Goal: Task Accomplishment & Management: Manage account settings

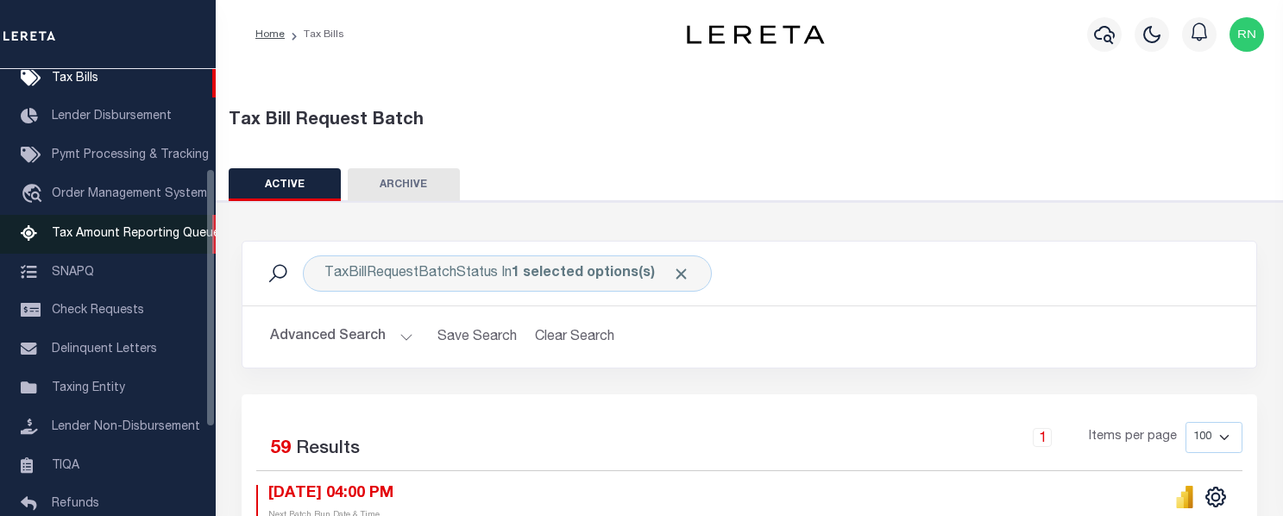
scroll to position [173, 0]
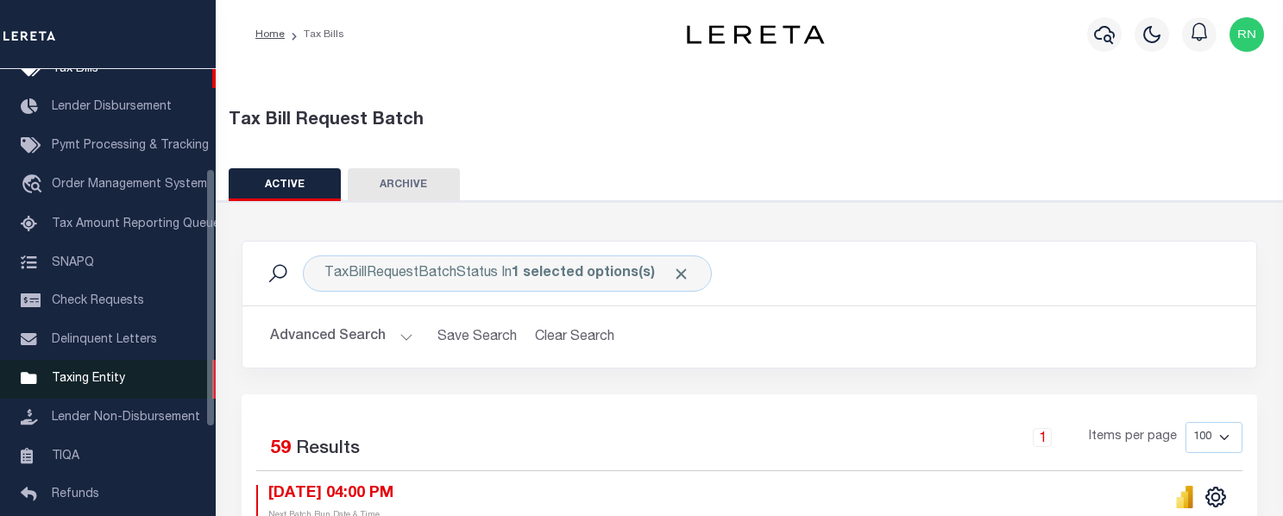
click at [81, 385] on span "Taxing Entity" at bounding box center [88, 379] width 73 height 12
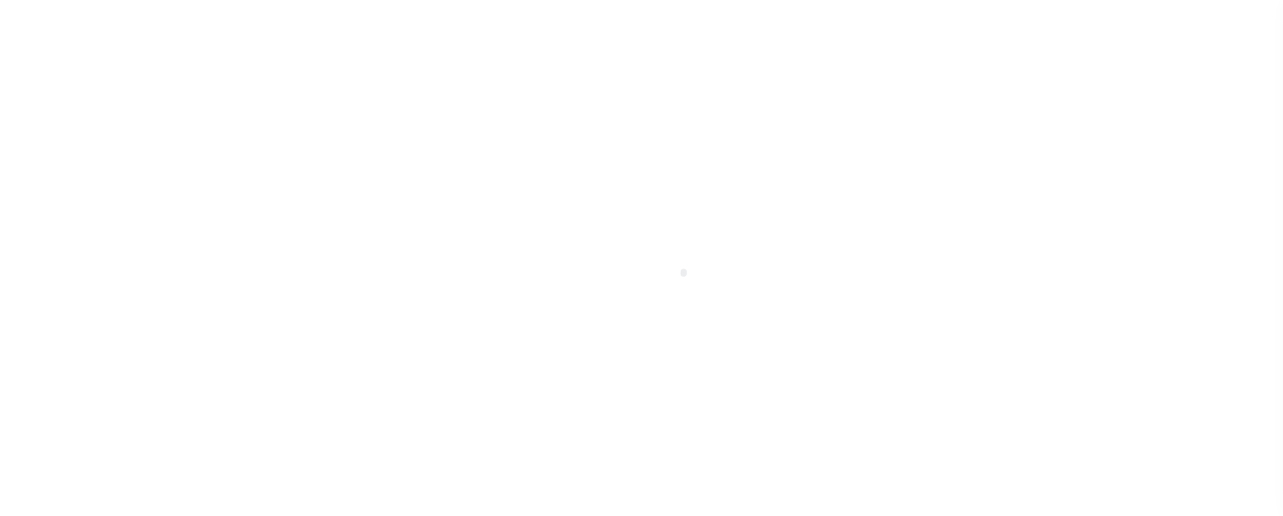
scroll to position [324, 0]
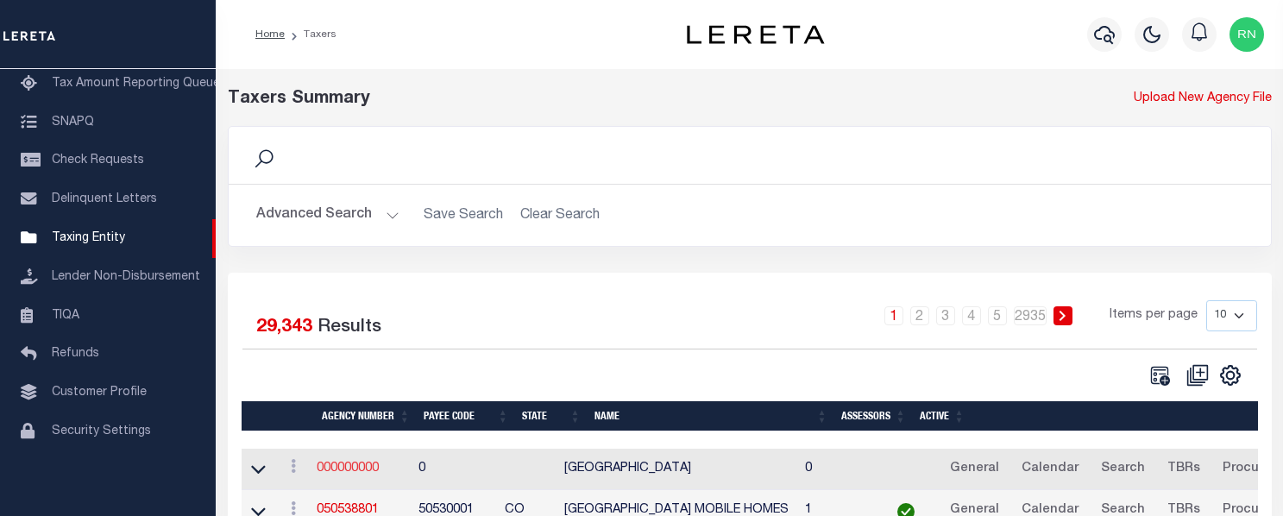
click at [346, 466] on link "000000000" at bounding box center [348, 469] width 62 height 12
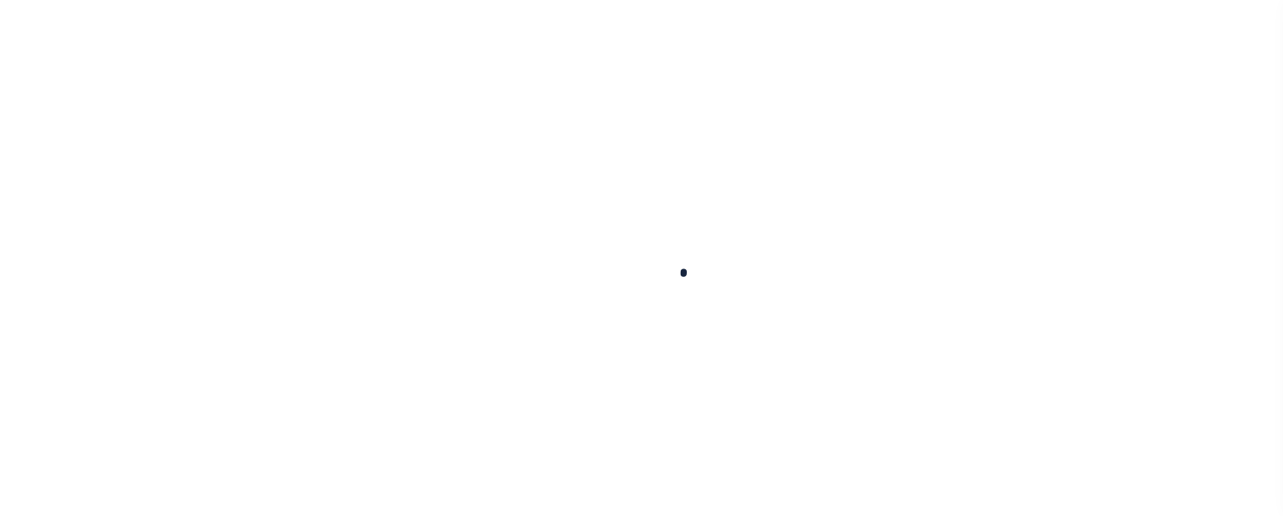
select select
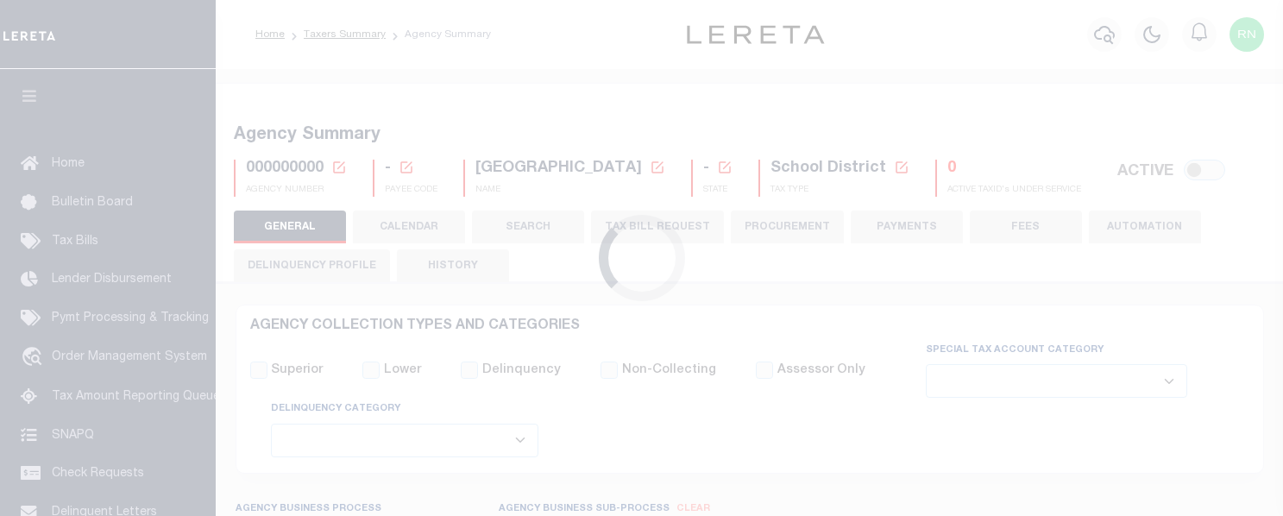
checkbox input "false"
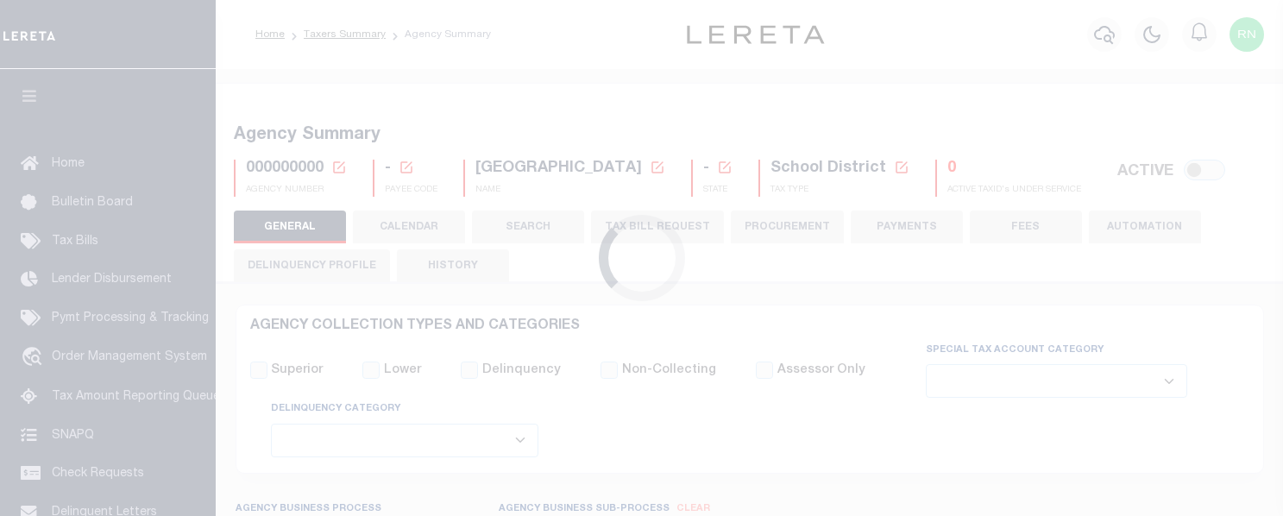
checkbox input "false"
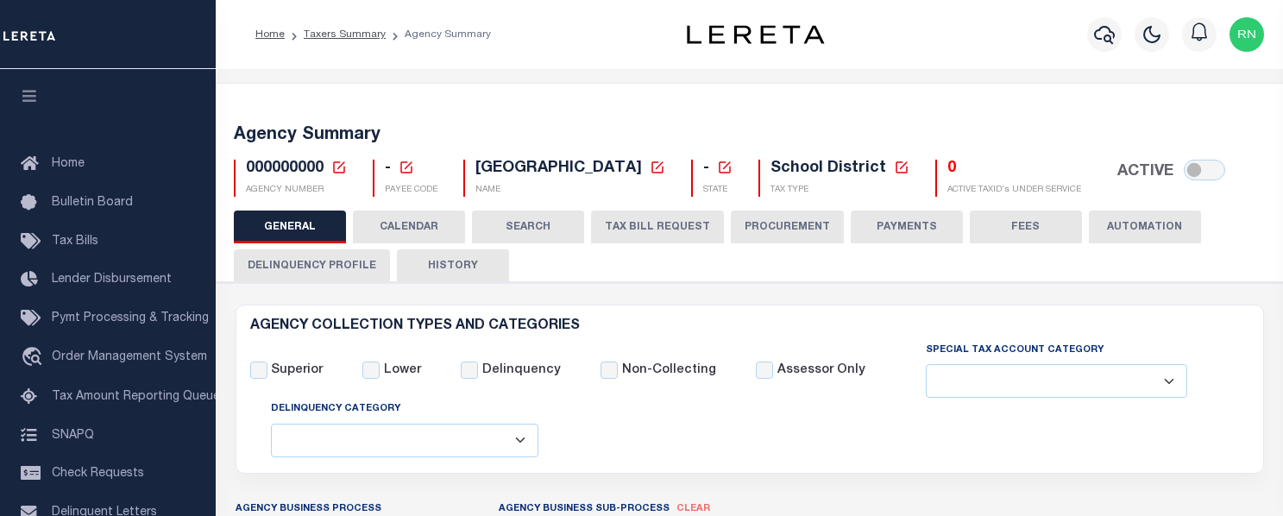
click at [343, 171] on icon at bounding box center [339, 167] width 12 height 12
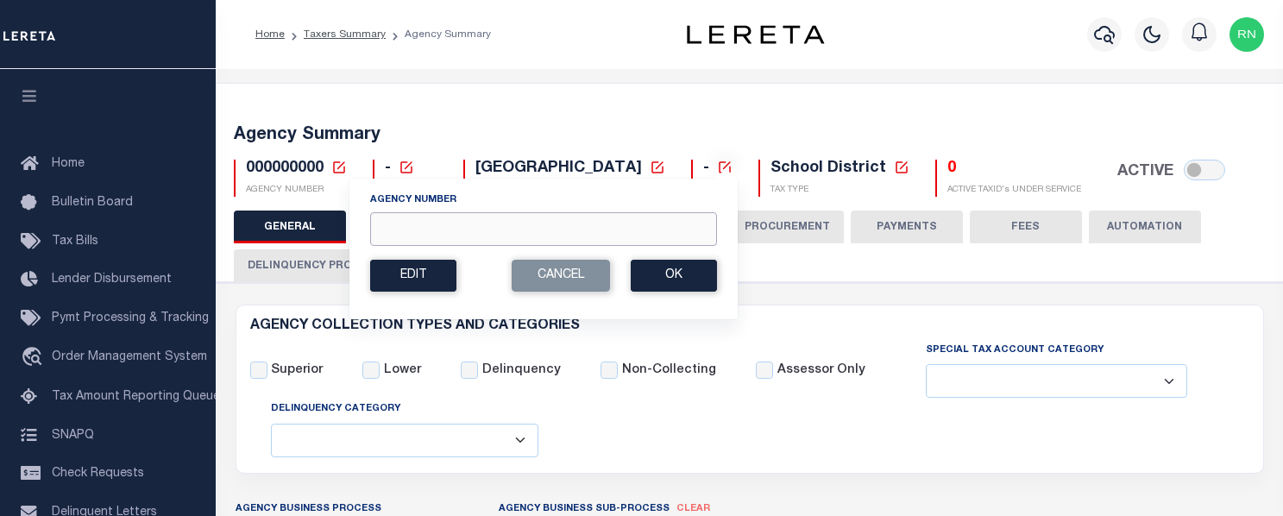
click at [475, 215] on input "Agency Number" at bounding box center [543, 229] width 347 height 34
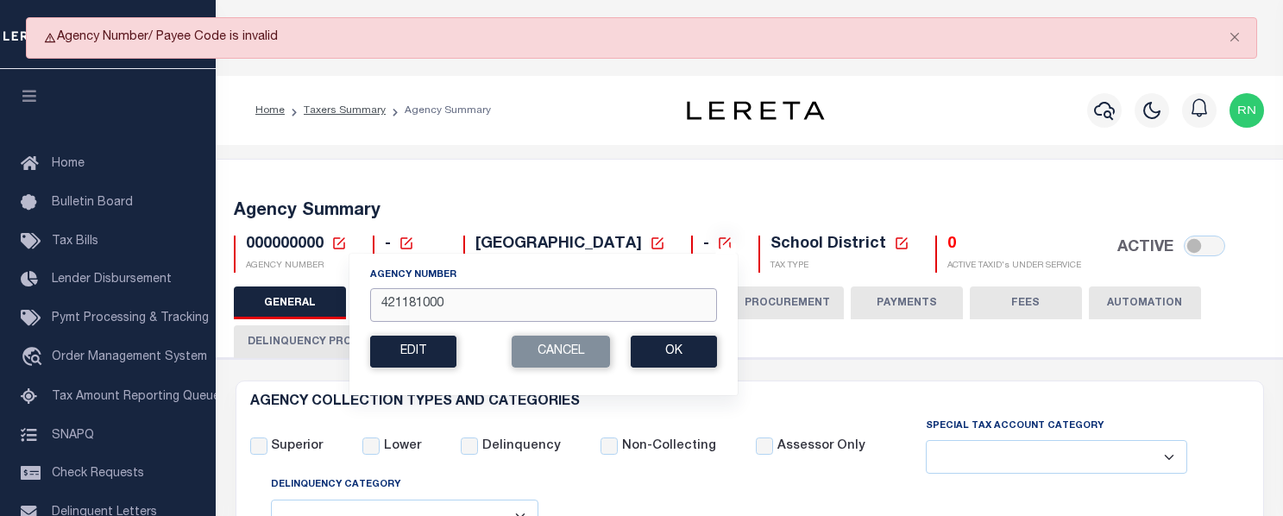
click at [400, 304] on input "421181000" at bounding box center [543, 305] width 347 height 34
type input "421810000"
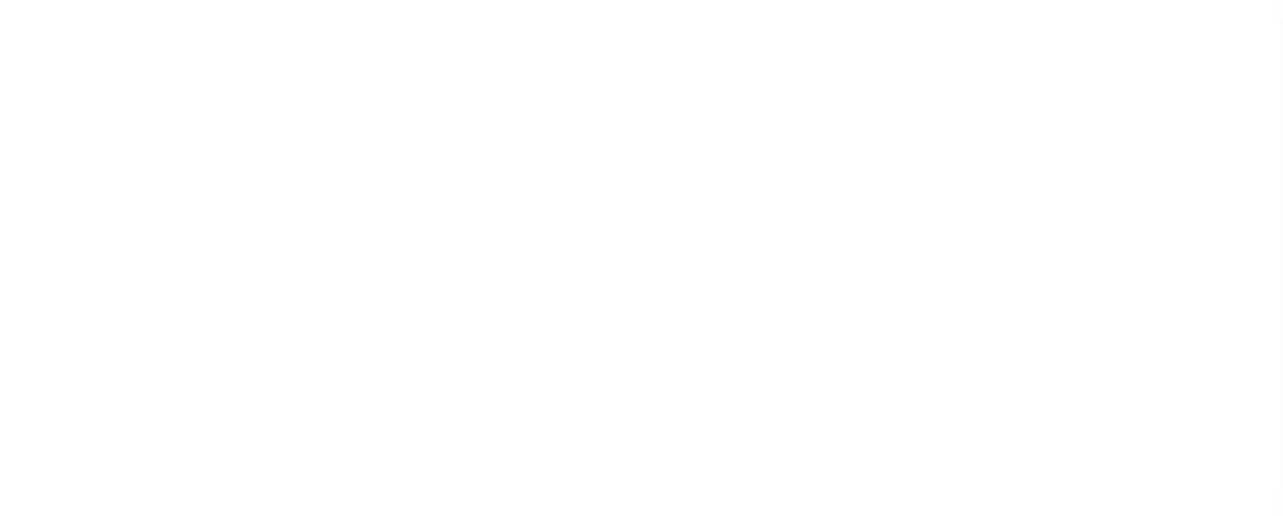
select select
